Goal: Task Accomplishment & Management: Manage account settings

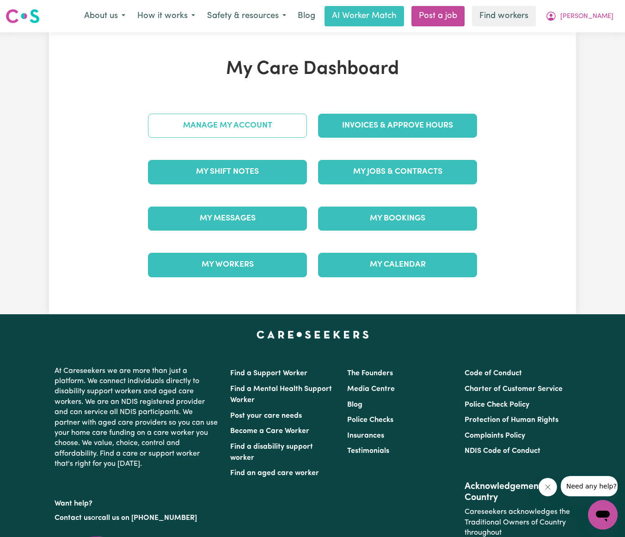
click at [197, 122] on link "Manage My Account" at bounding box center [227, 126] width 159 height 24
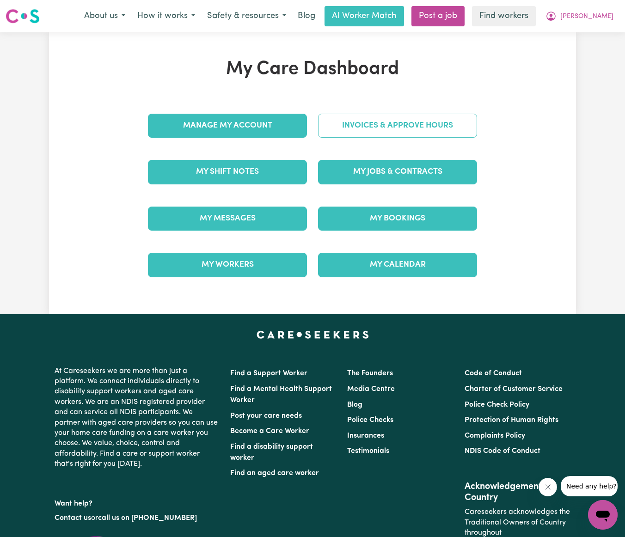
click at [402, 114] on link "Invoices & Approve Hours" at bounding box center [397, 126] width 159 height 24
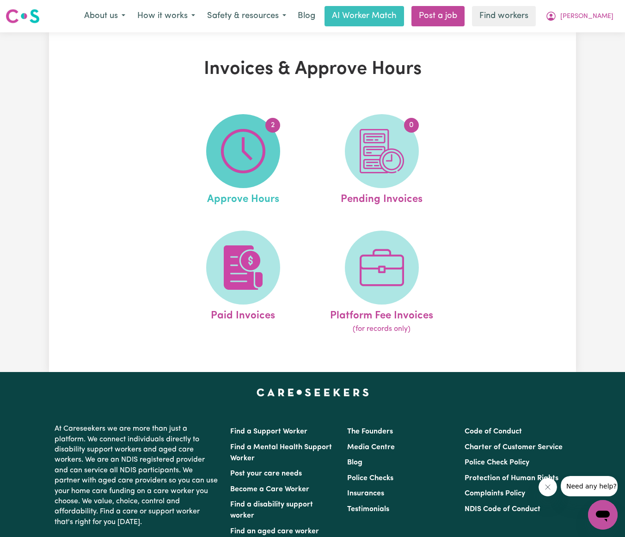
click at [224, 154] on img at bounding box center [243, 151] width 44 height 44
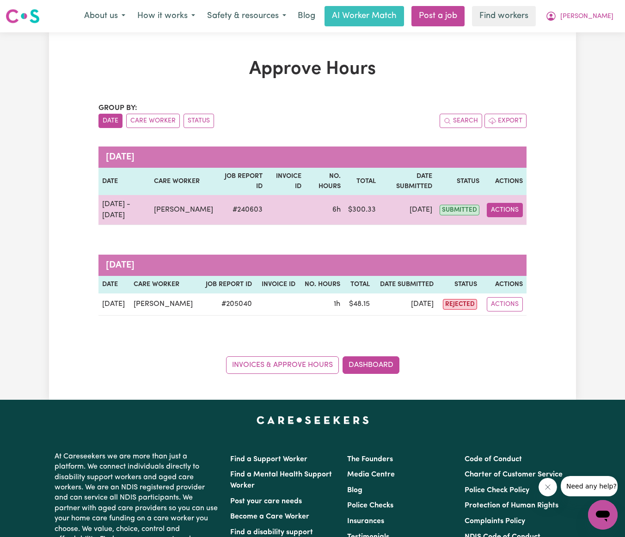
click at [514, 209] on button "Actions" at bounding box center [505, 210] width 36 height 14
click at [507, 231] on link "View Job Report" at bounding box center [526, 231] width 79 height 18
select select "pm"
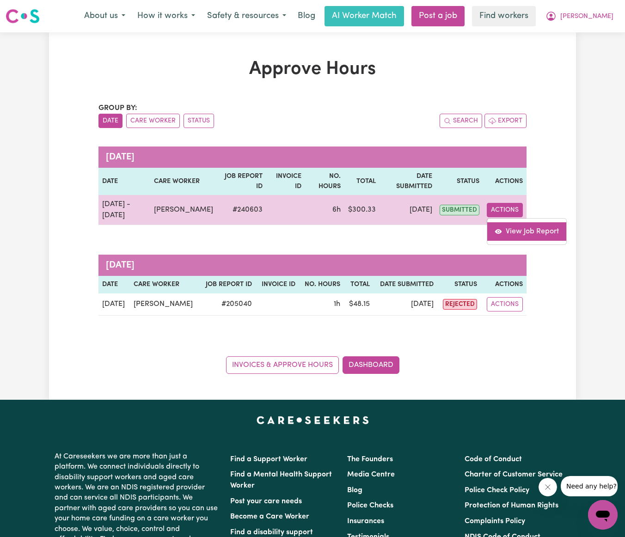
select select "pm"
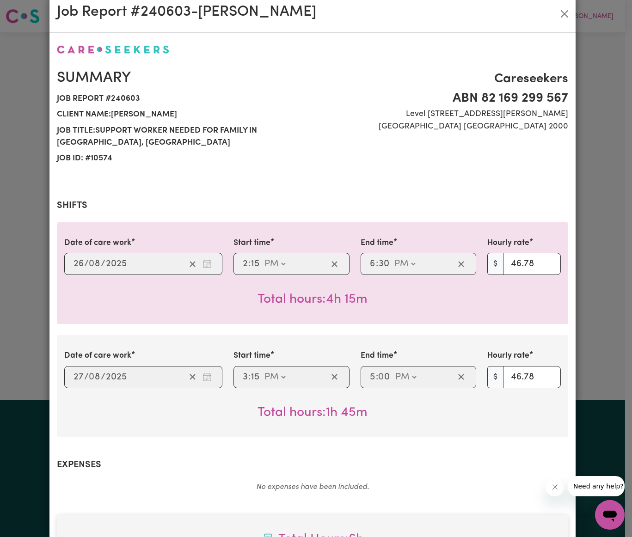
scroll to position [300, 0]
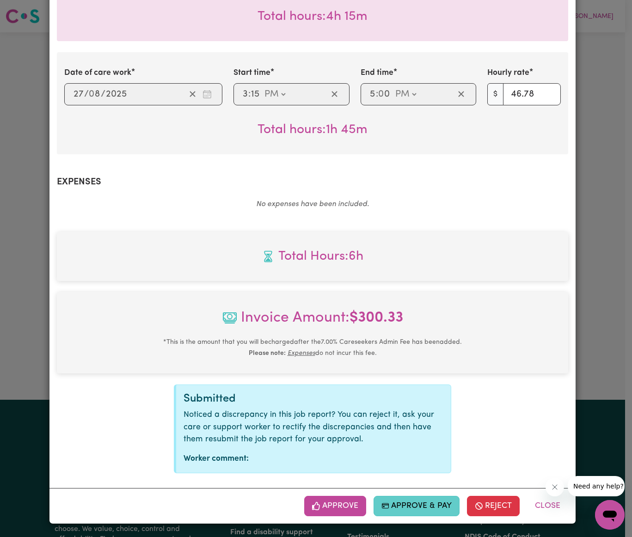
click at [403, 499] on button "Approve & Pay" at bounding box center [416, 506] width 86 height 20
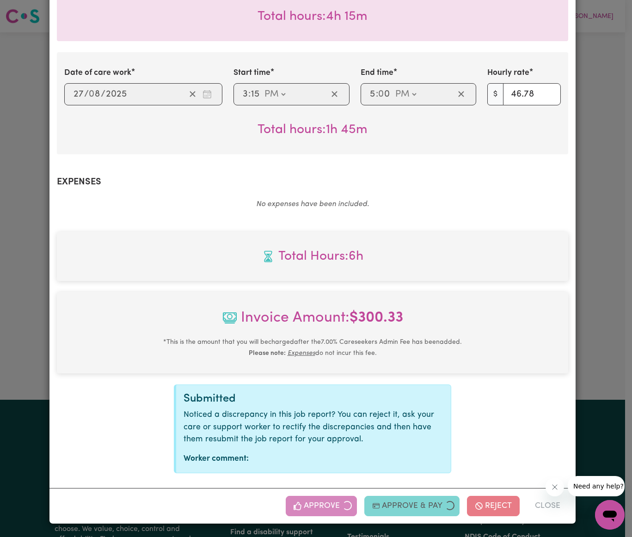
scroll to position [152, 0]
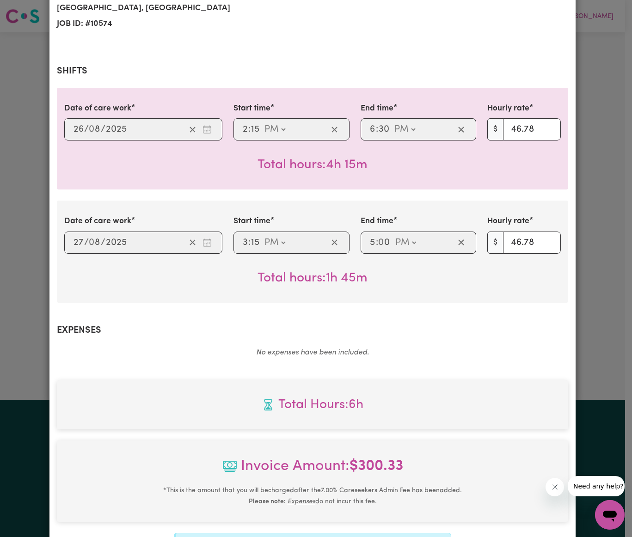
select select "card_1L8M4AB2z0xKyepBMItFPAhl"
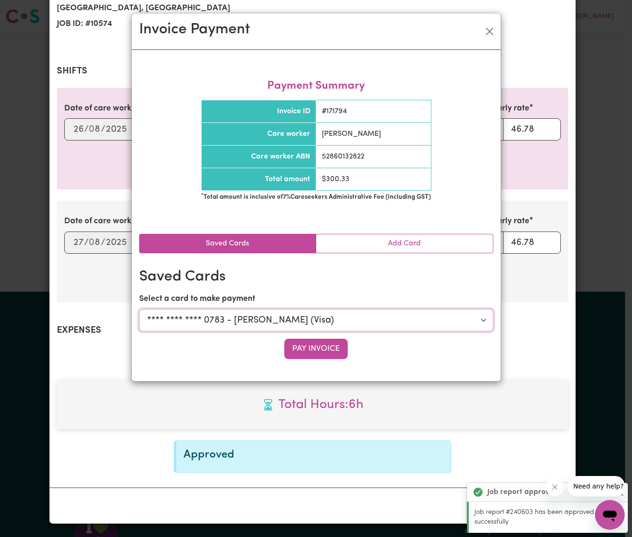
click at [404, 324] on select "Select a payment card... **** **** **** 0783 - [PERSON_NAME] (Visa)" at bounding box center [316, 320] width 354 height 22
click at [139, 309] on select "Select a payment card... **** **** **** 0783 - [PERSON_NAME] (Visa)" at bounding box center [316, 320] width 354 height 22
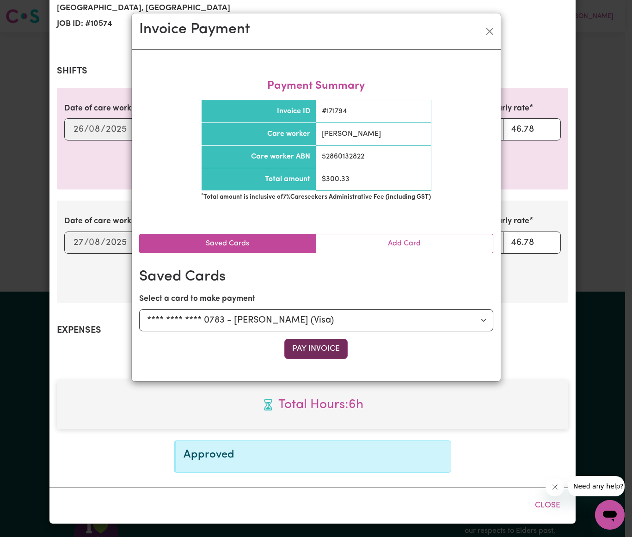
click at [289, 349] on button "Pay Invoice" at bounding box center [315, 349] width 63 height 20
